Goal: Task Accomplishment & Management: Manage account settings

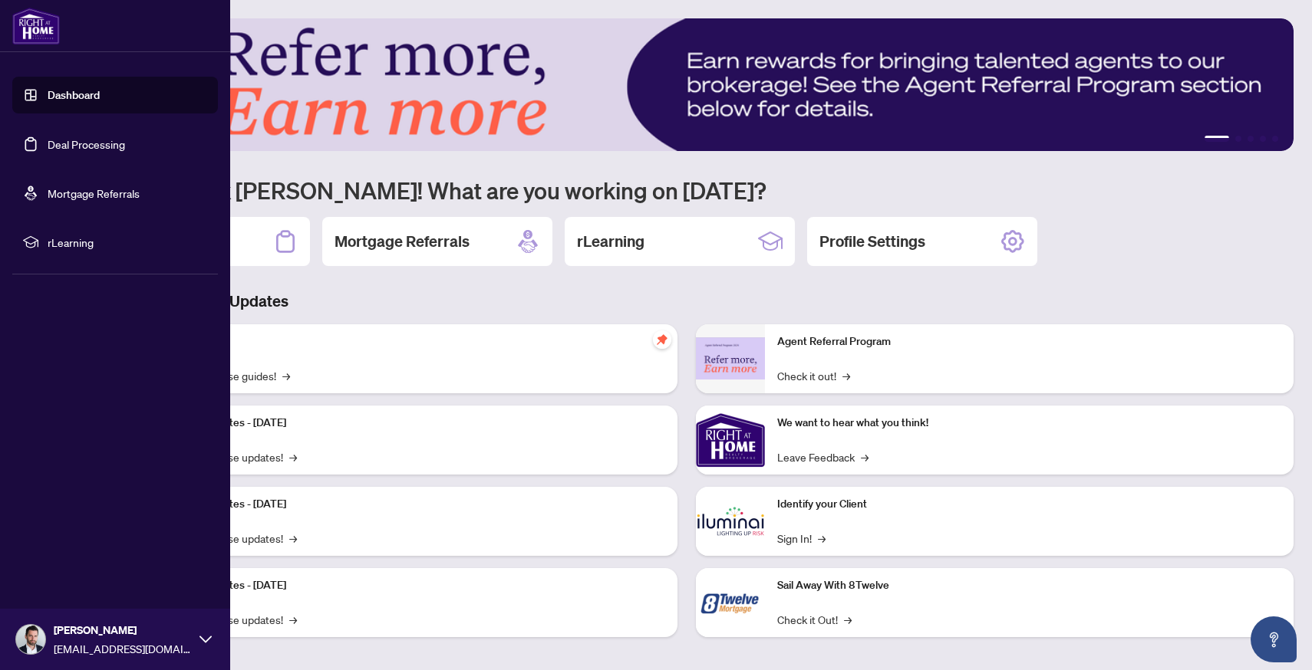
click at [48, 138] on link "Deal Processing" at bounding box center [86, 144] width 77 height 14
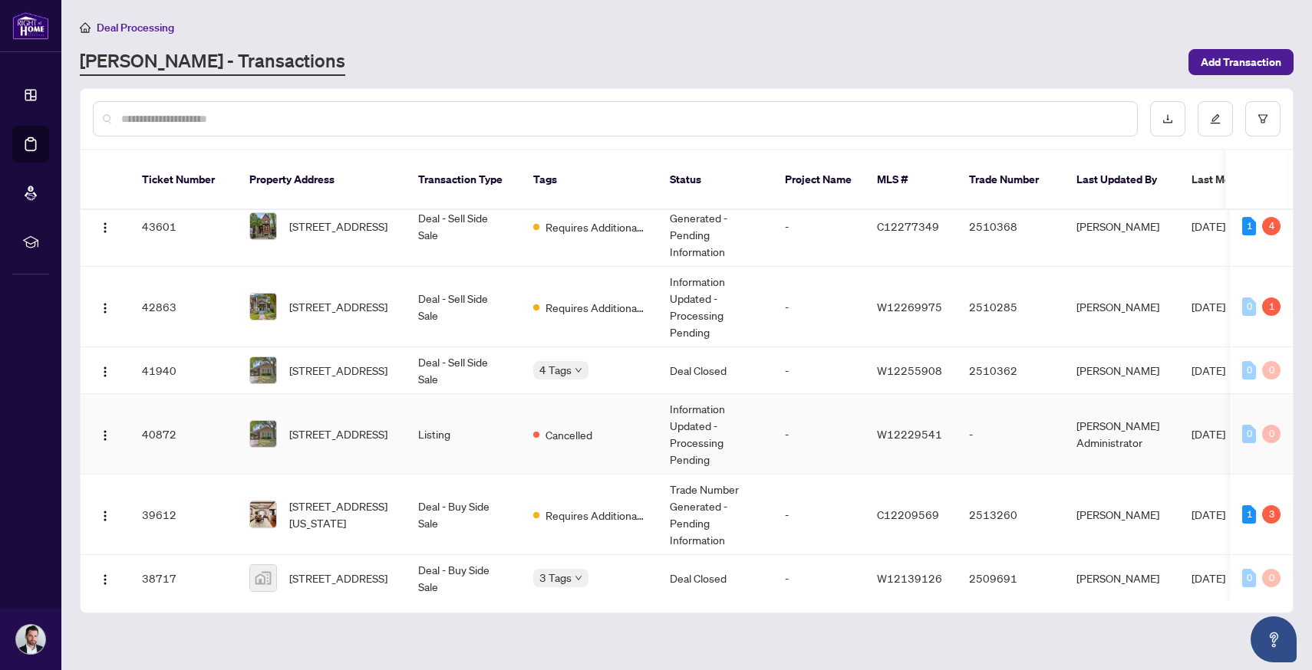
scroll to position [98, 0]
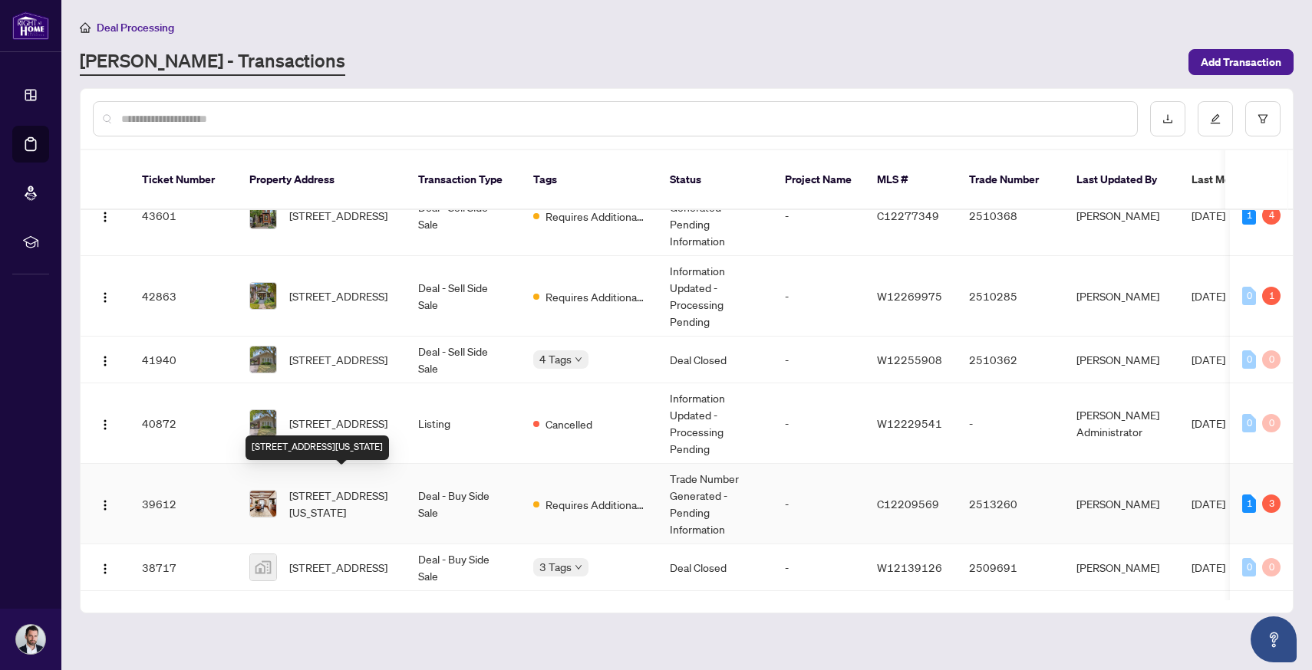
click at [340, 491] on span "[STREET_ADDRESS][US_STATE]" at bounding box center [341, 504] width 104 height 34
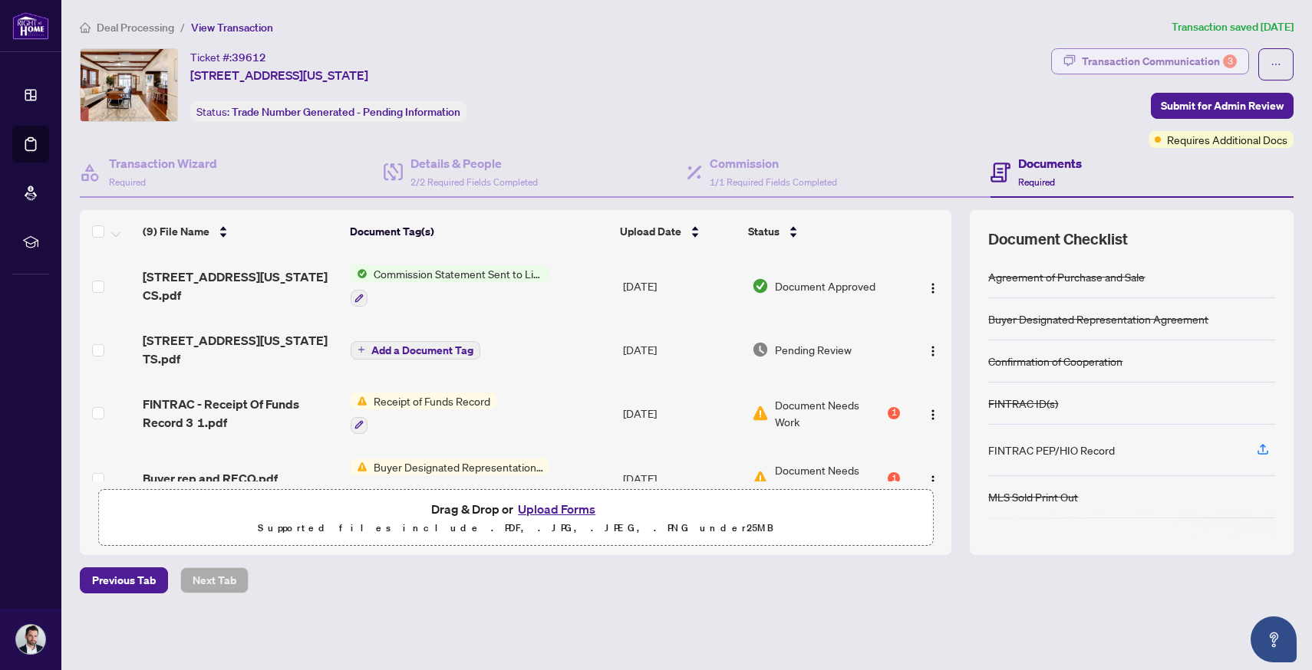
click at [1129, 68] on div "Transaction Communication 3" at bounding box center [1159, 61] width 155 height 25
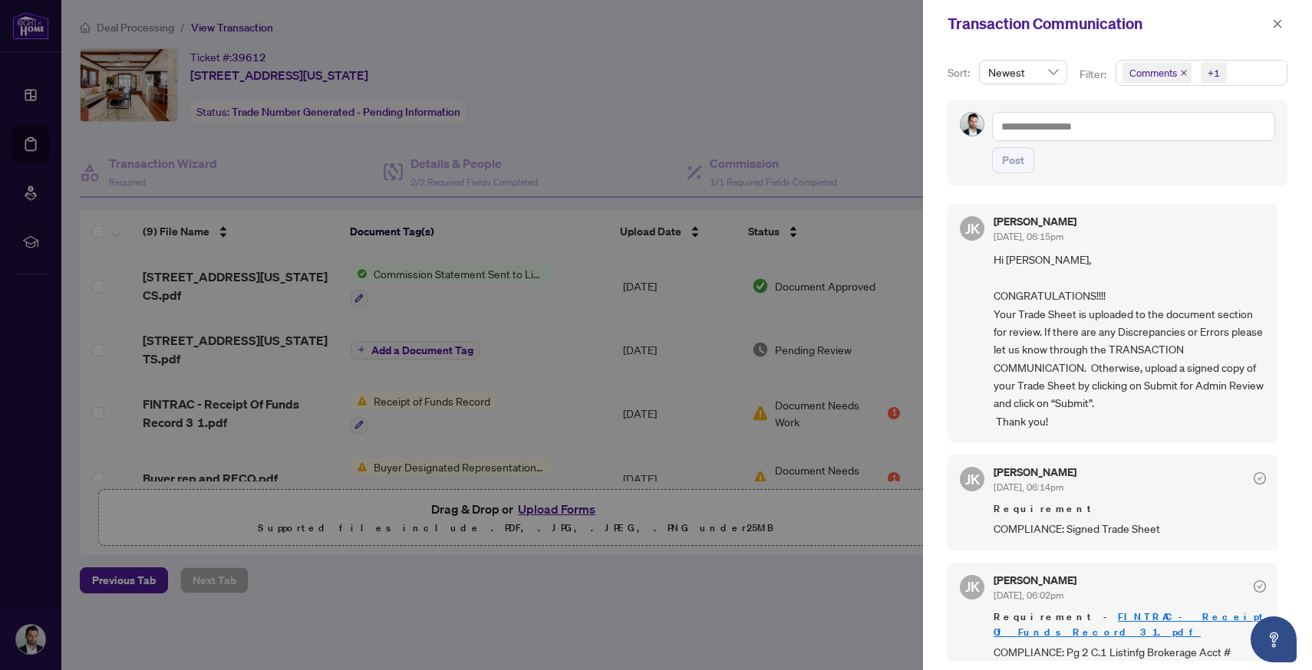
click at [634, 63] on div at bounding box center [656, 335] width 1312 height 670
click at [434, 332] on div at bounding box center [656, 335] width 1312 height 670
click at [1280, 20] on icon "close" at bounding box center [1277, 23] width 8 height 8
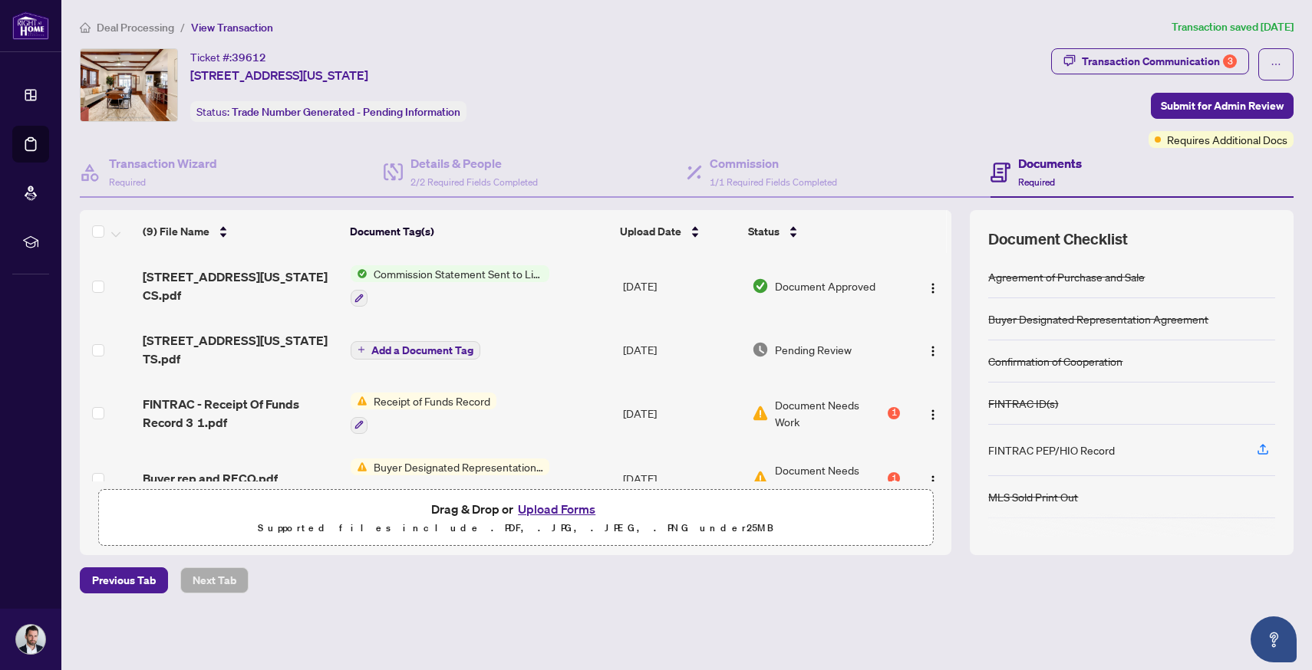
scroll to position [1, 0]
click at [205, 341] on span "[STREET_ADDRESS][US_STATE] TS.pdf" at bounding box center [241, 349] width 196 height 37
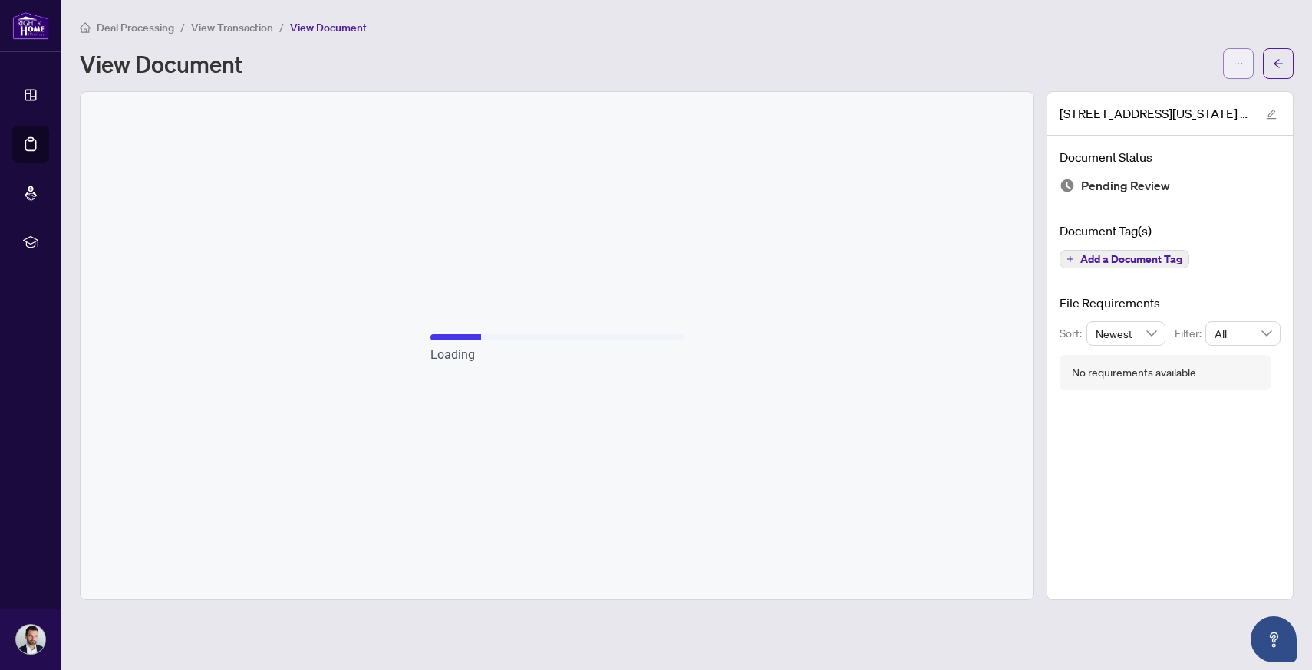
click at [1243, 68] on icon "ellipsis" at bounding box center [1238, 63] width 11 height 11
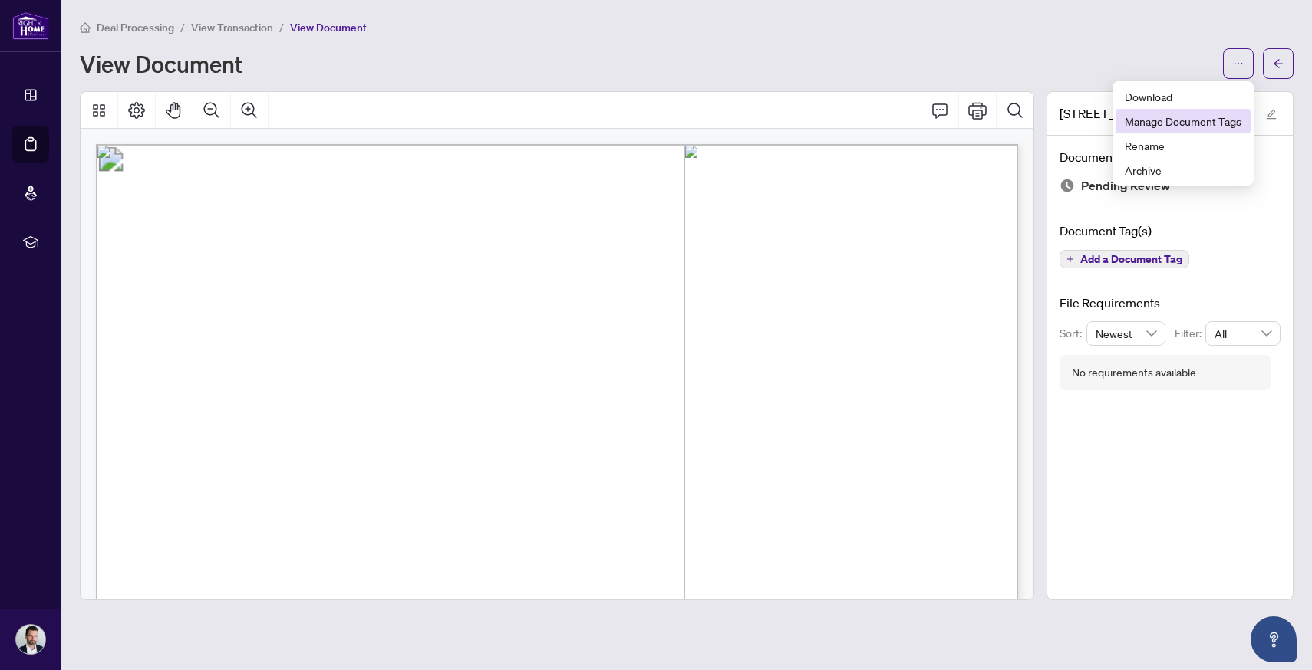
click at [1219, 109] on li "Manage Document Tags" at bounding box center [1182, 121] width 135 height 25
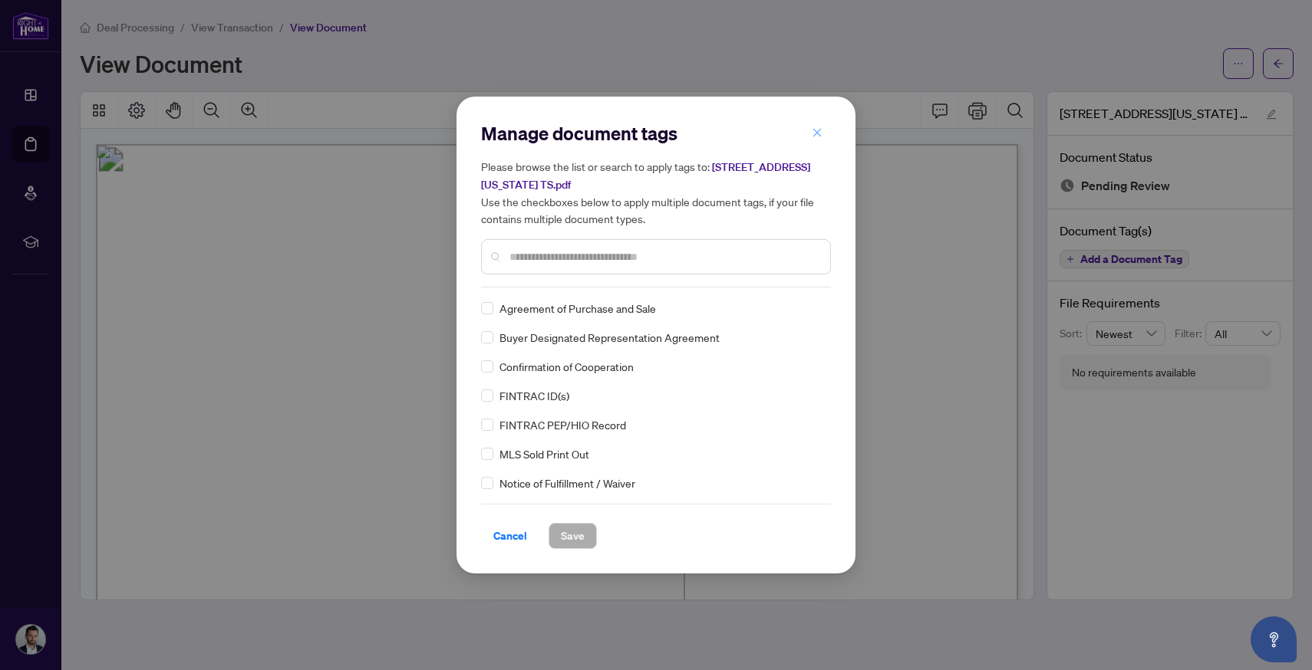
click at [820, 137] on icon "close" at bounding box center [817, 132] width 11 height 11
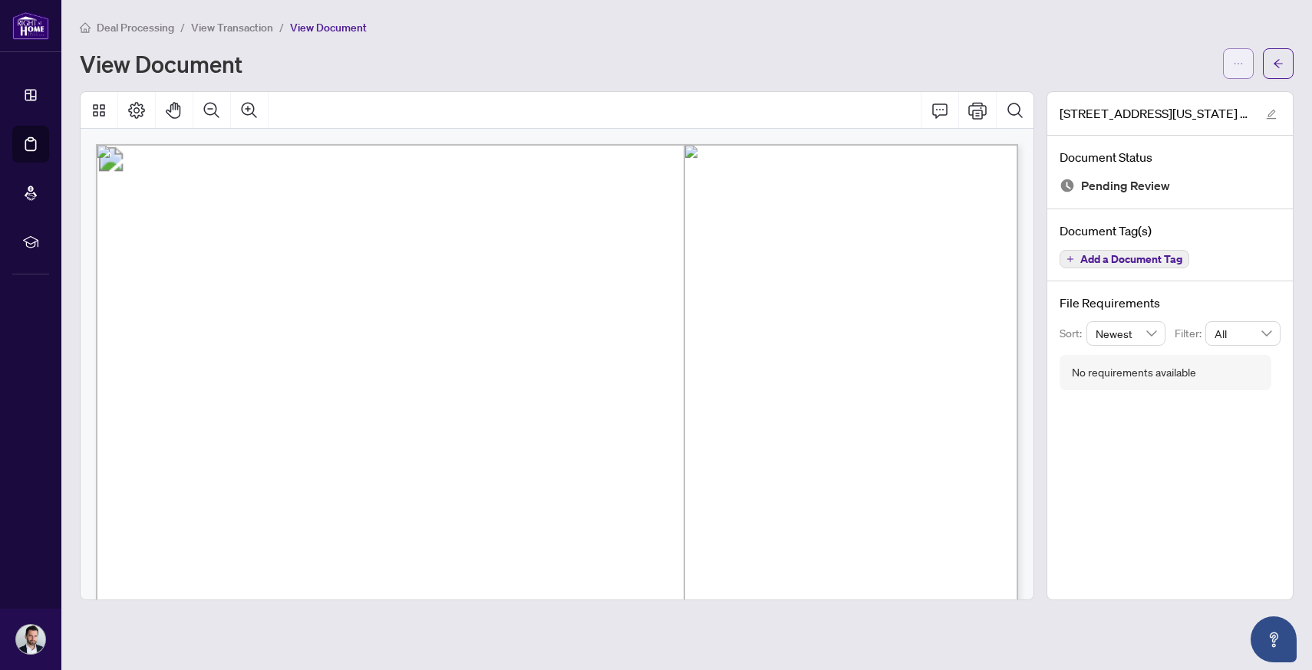
click at [1243, 58] on icon "ellipsis" at bounding box center [1238, 63] width 11 height 11
click at [1204, 100] on span "Download" at bounding box center [1183, 96] width 117 height 17
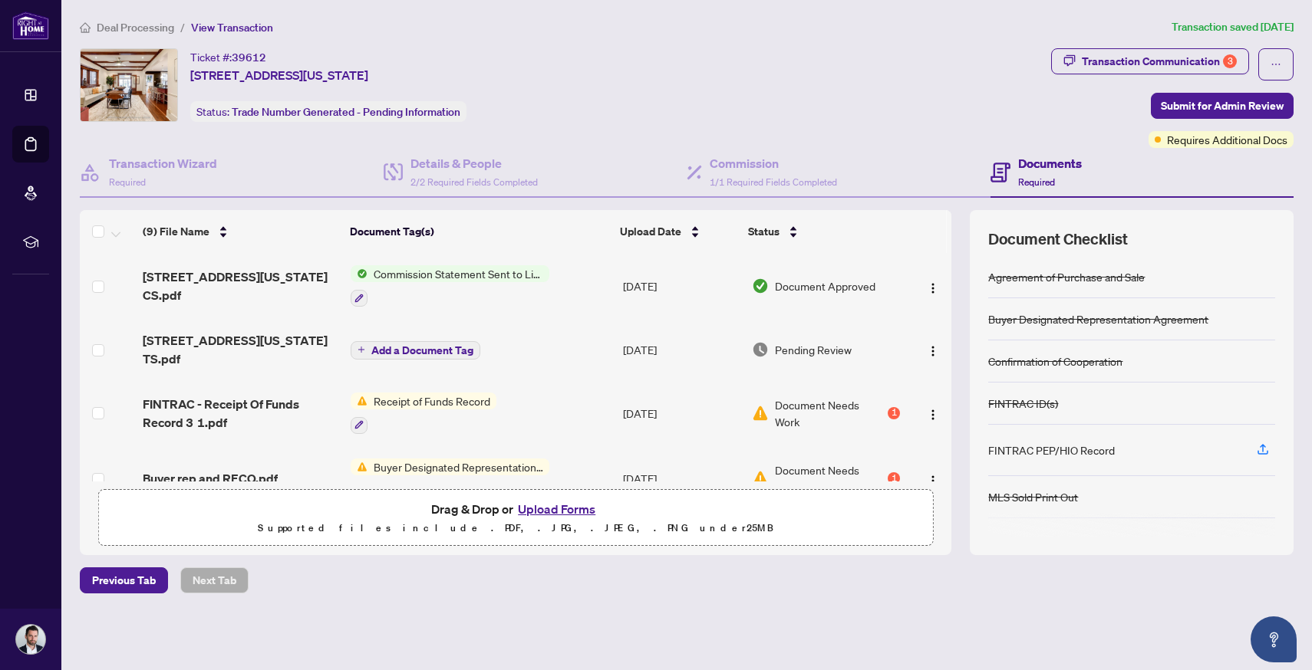
click at [548, 509] on button "Upload Forms" at bounding box center [556, 509] width 87 height 20
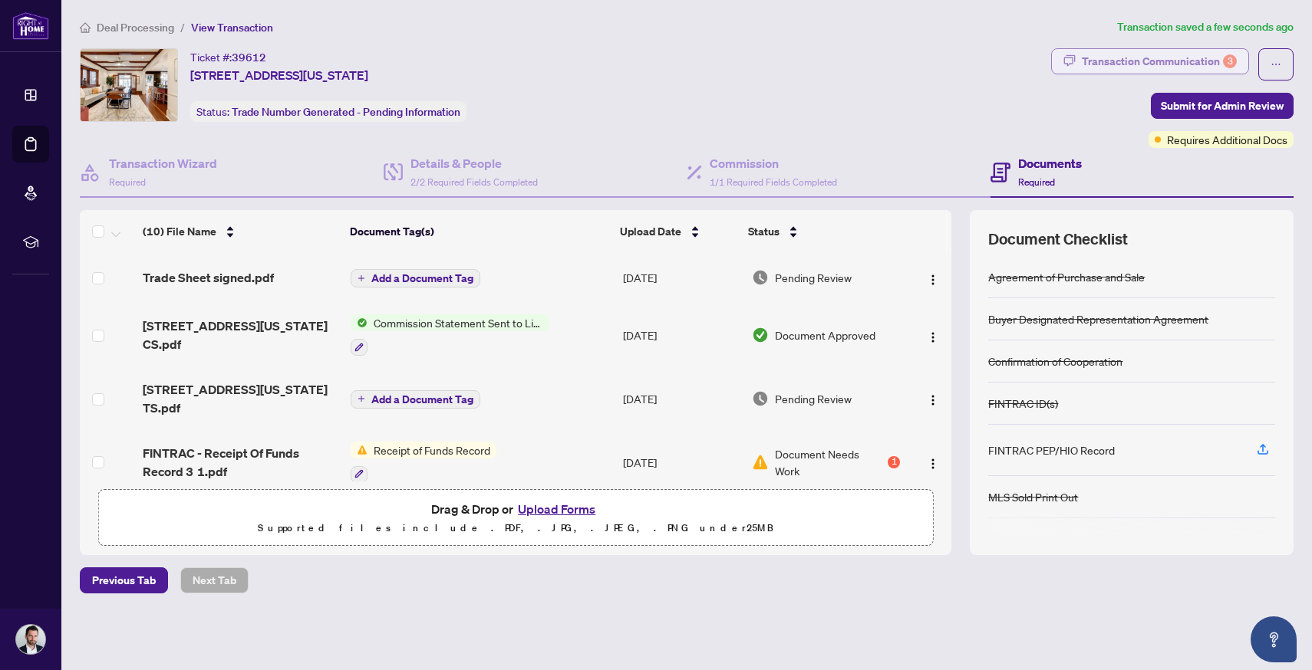
click at [1176, 60] on div "Transaction Communication 3" at bounding box center [1159, 61] width 155 height 25
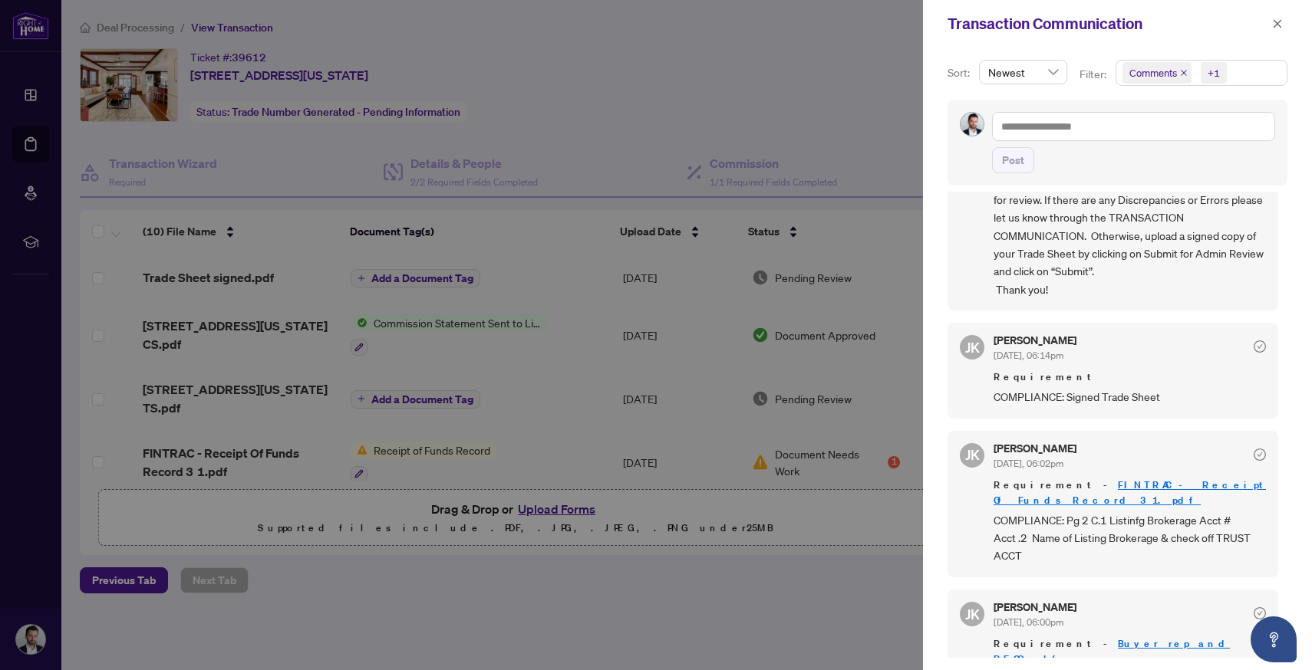
scroll to position [155, 0]
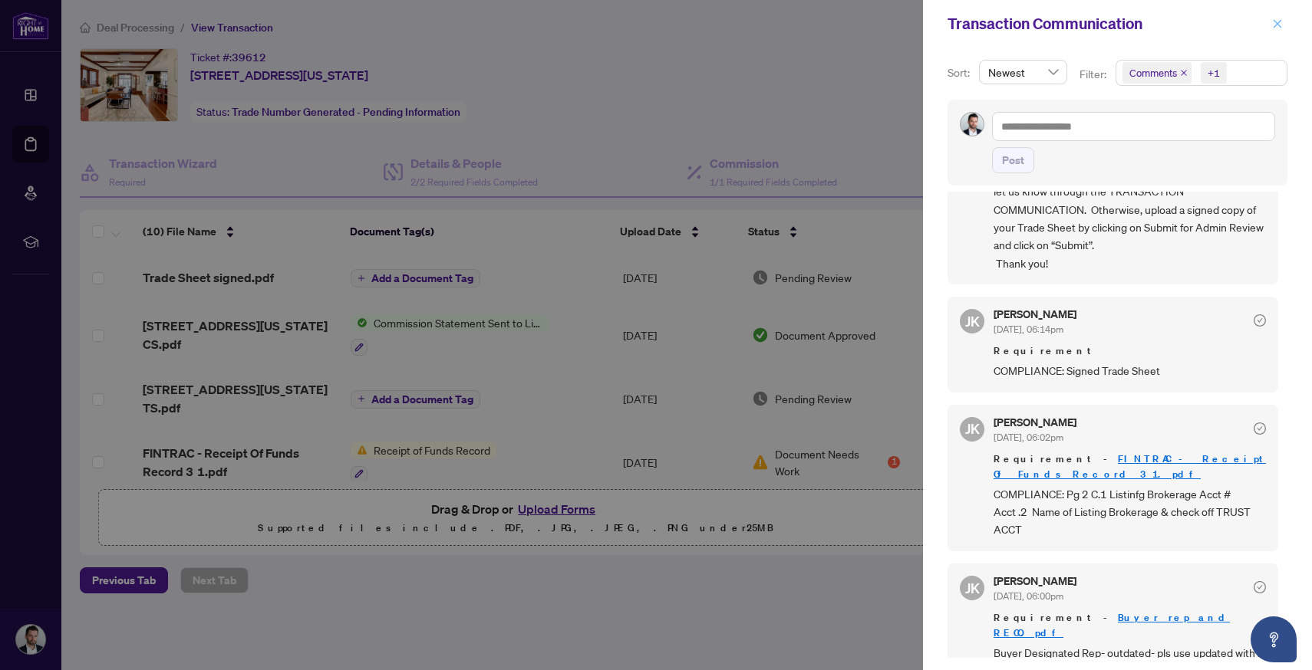
click at [1273, 27] on icon "close" at bounding box center [1277, 23] width 8 height 8
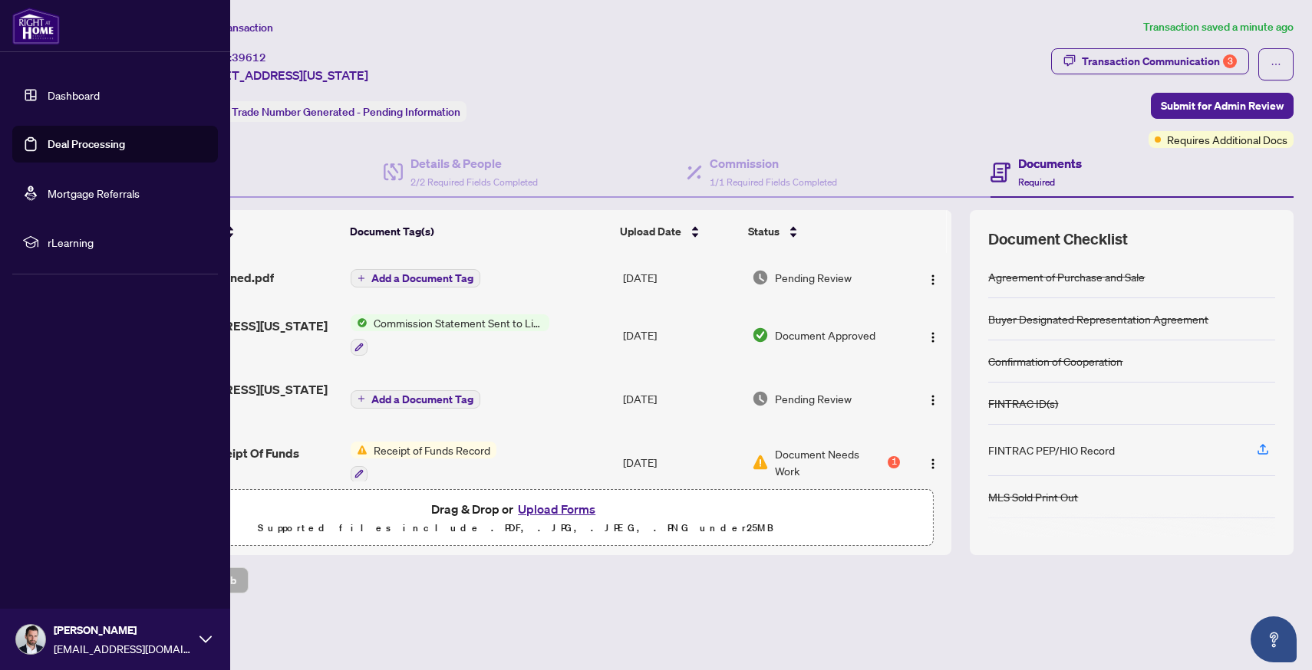
click at [48, 151] on link "Deal Processing" at bounding box center [86, 144] width 77 height 14
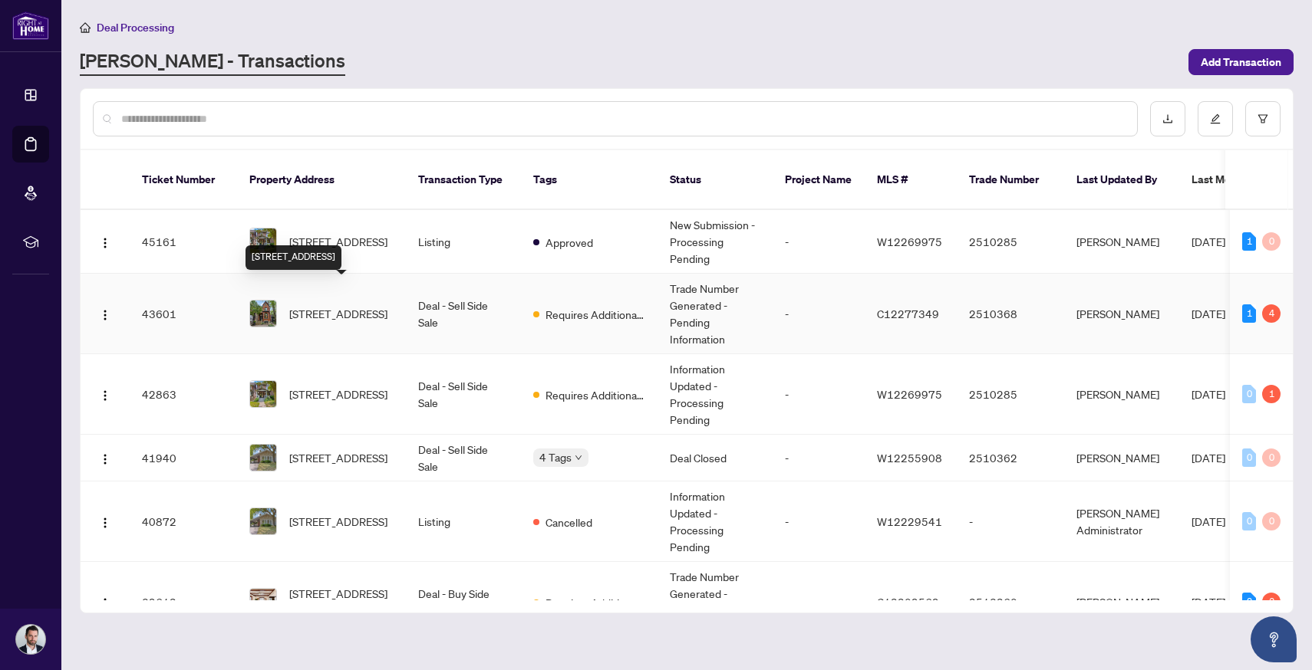
click at [306, 305] on span "[STREET_ADDRESS]" at bounding box center [338, 313] width 98 height 17
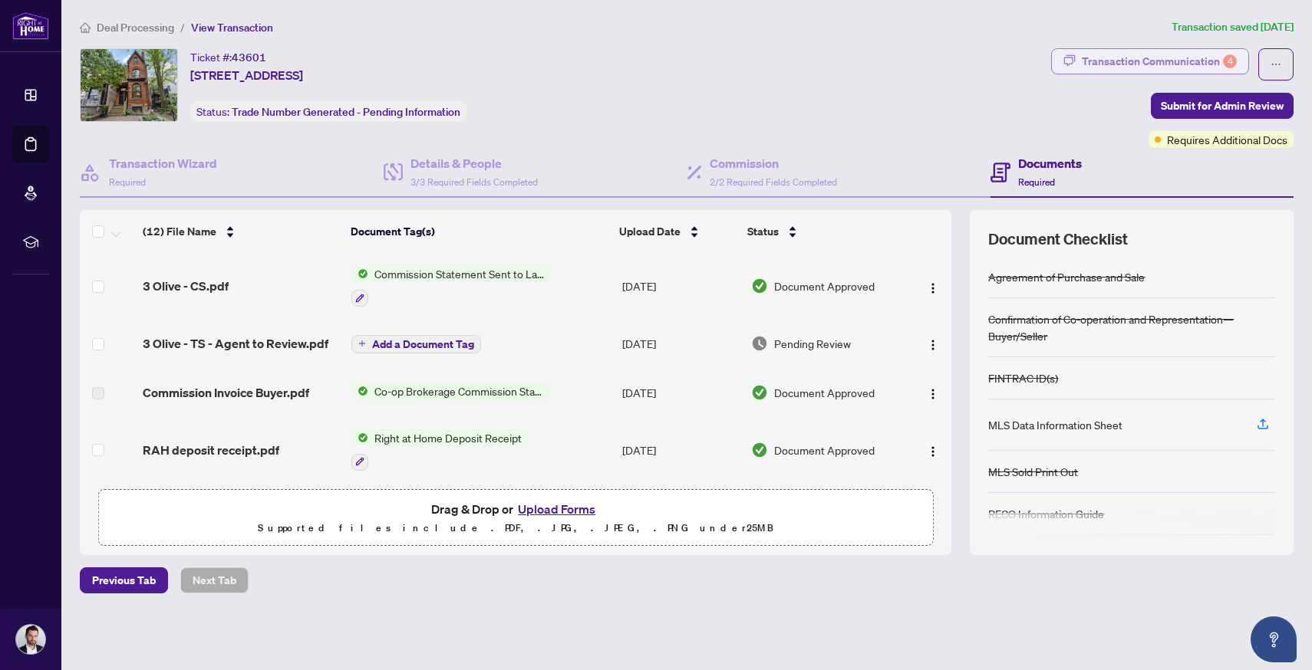
click at [1213, 54] on div "Transaction Communication 4" at bounding box center [1159, 61] width 155 height 25
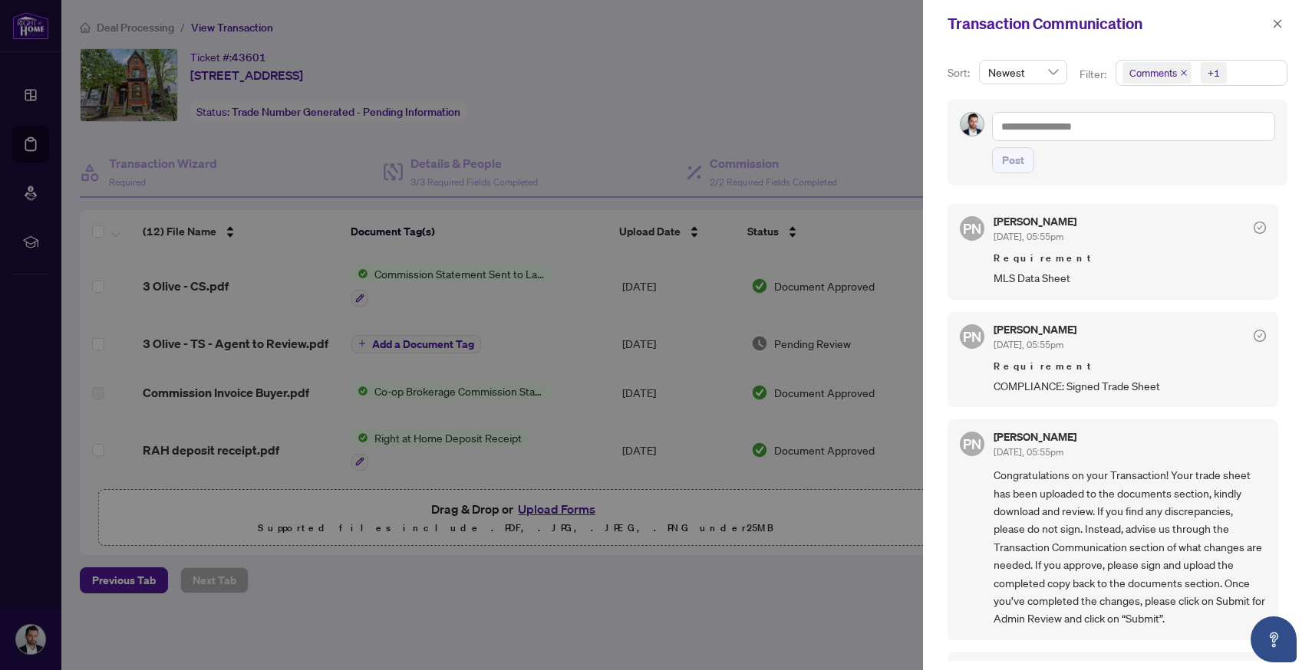
click at [541, 511] on div at bounding box center [656, 335] width 1312 height 670
click at [545, 512] on div at bounding box center [656, 335] width 1312 height 670
click at [1277, 24] on icon "close" at bounding box center [1277, 23] width 8 height 8
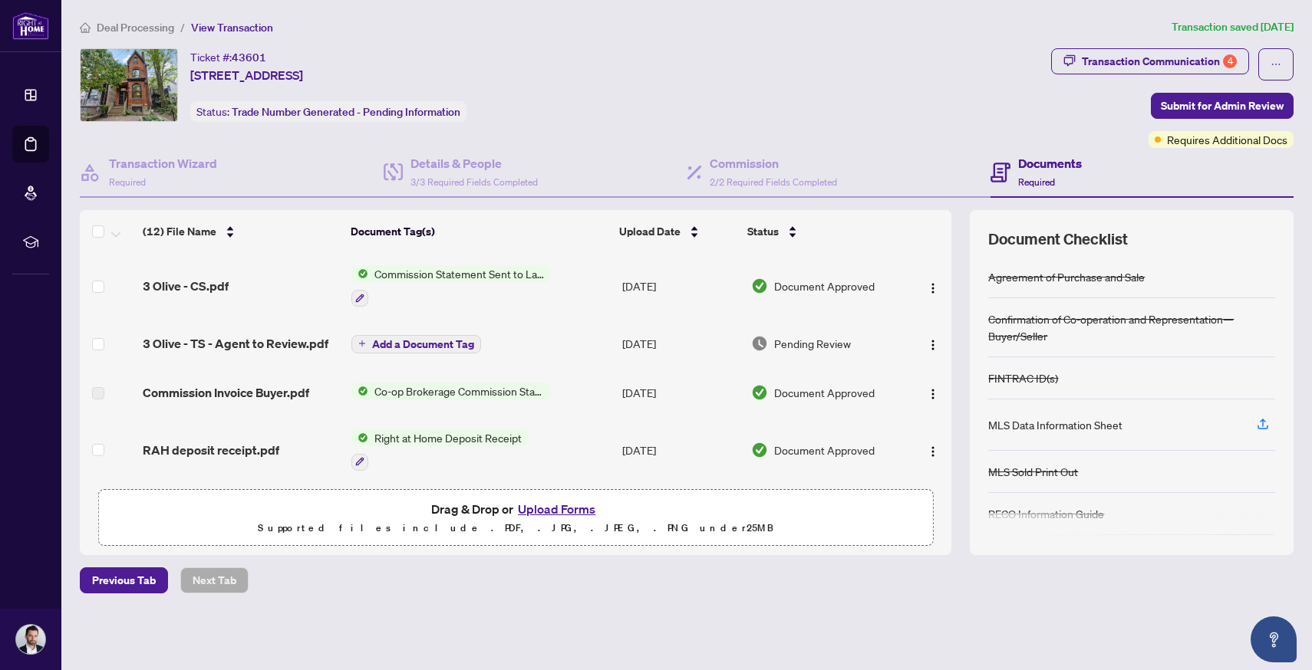
click at [580, 510] on button "Upload Forms" at bounding box center [556, 509] width 87 height 20
click at [218, 339] on span "3 Olive - TS - Agent to Review.pdf" at bounding box center [236, 343] width 186 height 18
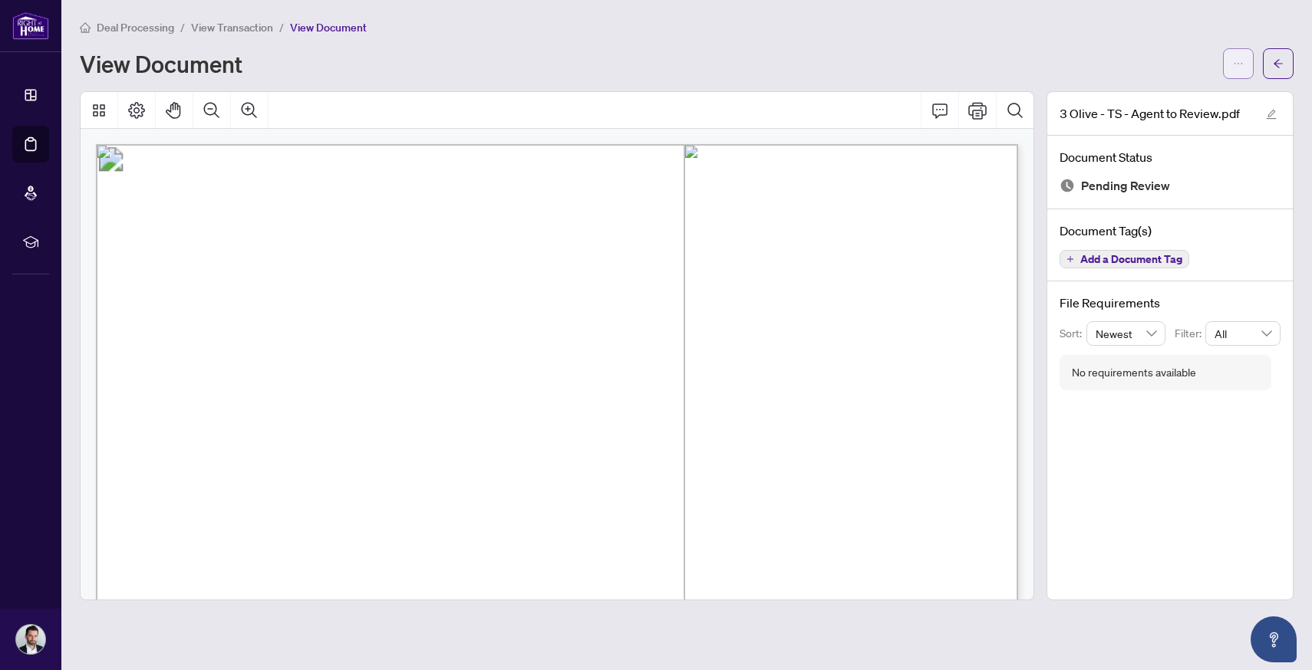
click at [1239, 54] on span "button" at bounding box center [1238, 63] width 11 height 25
click at [1177, 103] on span "Download" at bounding box center [1183, 96] width 117 height 17
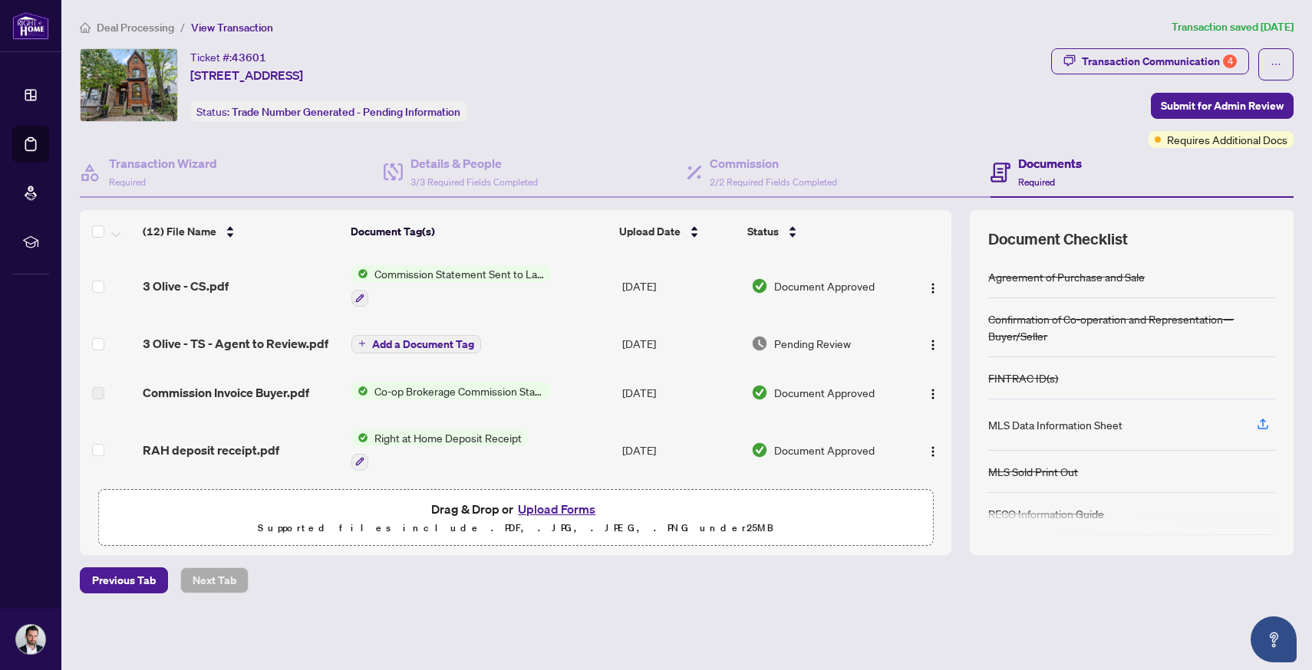
click at [545, 514] on button "Upload Forms" at bounding box center [556, 509] width 87 height 20
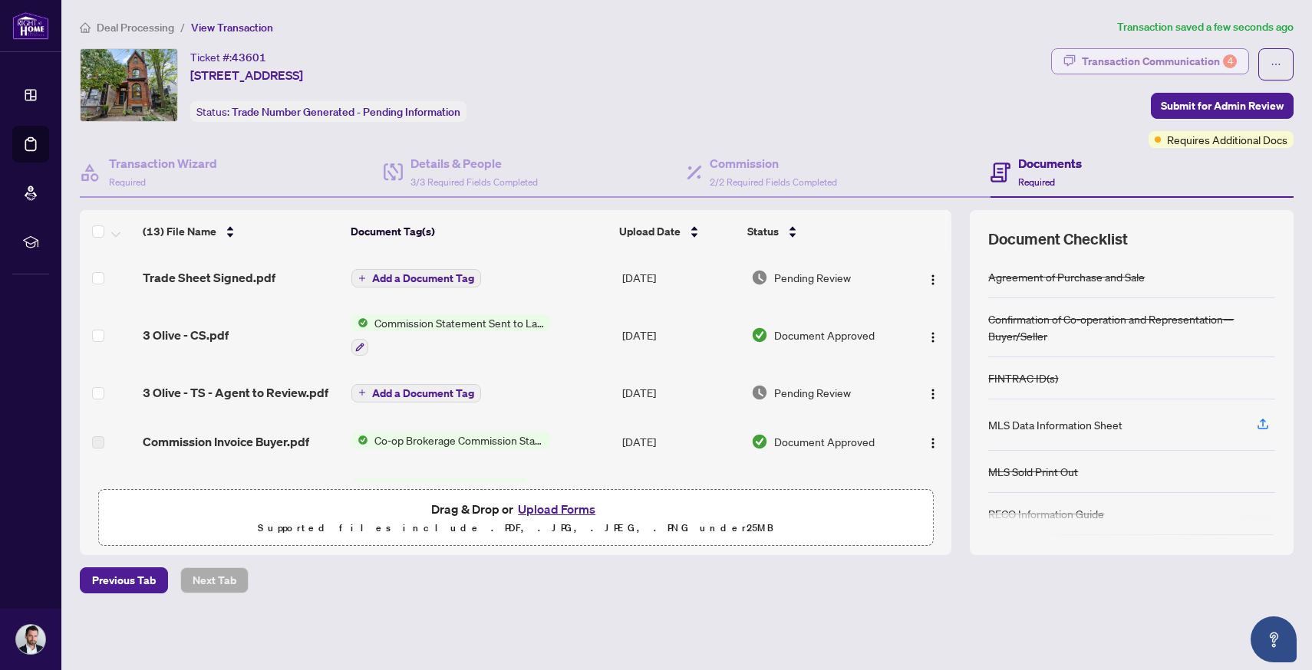
click at [1177, 51] on div "Transaction Communication 4" at bounding box center [1159, 61] width 155 height 25
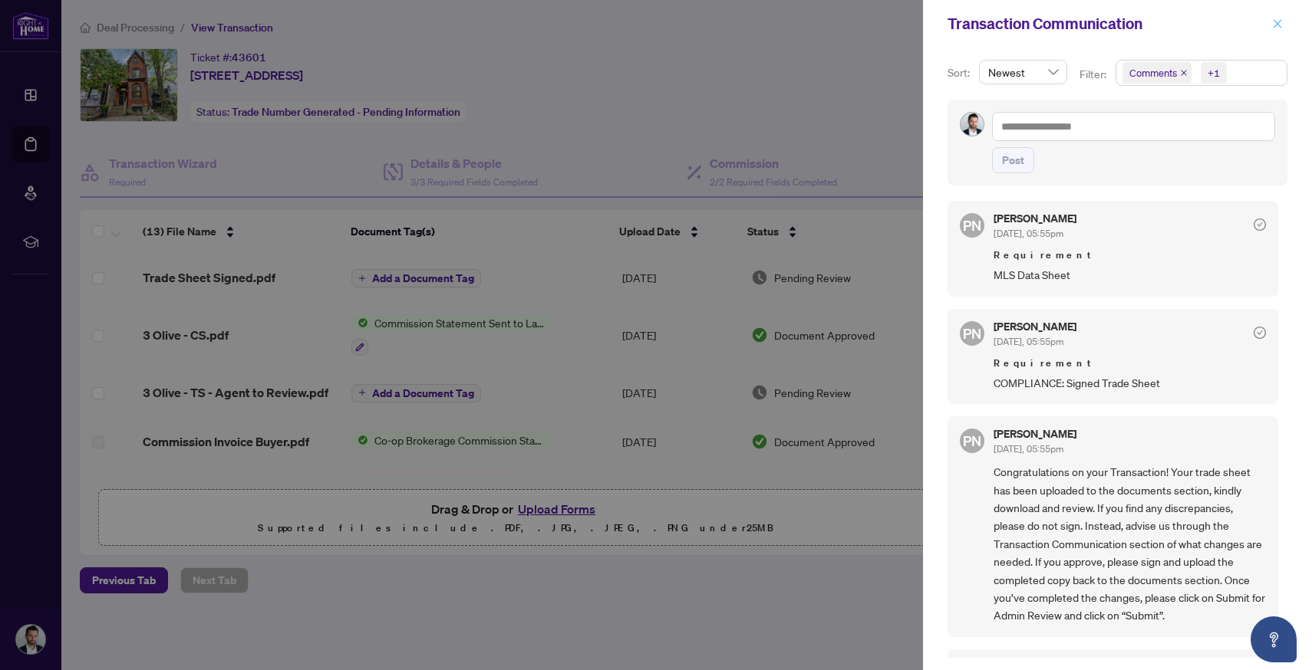
click at [1282, 26] on icon "close" at bounding box center [1277, 23] width 11 height 11
